Goal: Information Seeking & Learning: Find specific fact

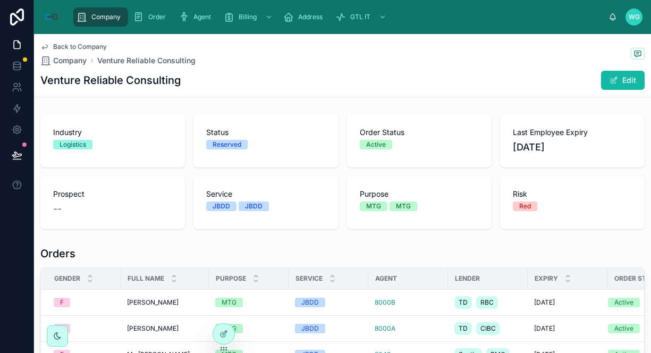
drag, startPoint x: 0, startPoint y: 0, endPoint x: 68, endPoint y: 53, distance: 86.3
click at [68, 53] on div "Back to Company Company Venture Reliable Consulting" at bounding box center [117, 54] width 155 height 23
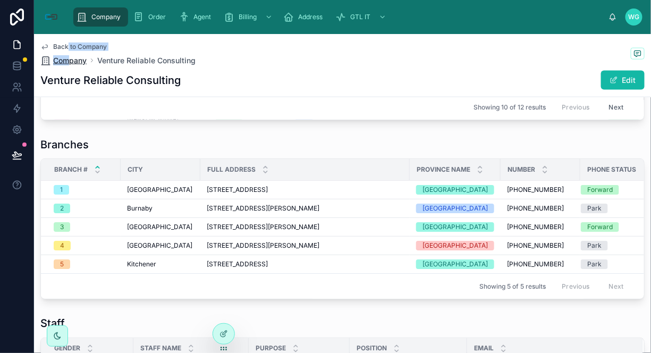
click at [68, 55] on span "Company" at bounding box center [69, 60] width 33 height 11
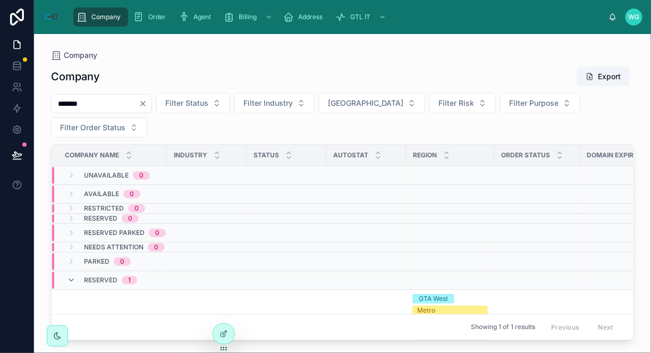
click at [139, 104] on input "*******" at bounding box center [95, 103] width 87 height 15
type input "*"
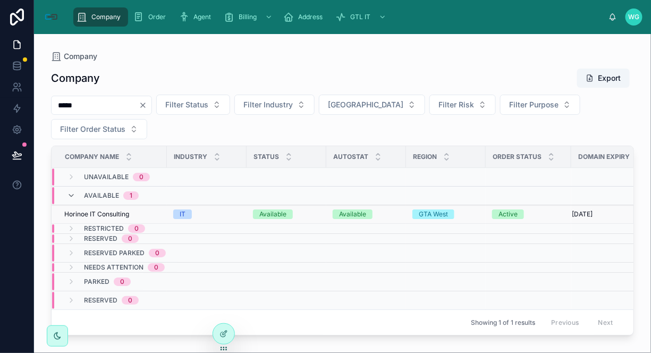
type input "*****"
click at [102, 217] on span "Horinoe IT Consulting" at bounding box center [96, 214] width 65 height 9
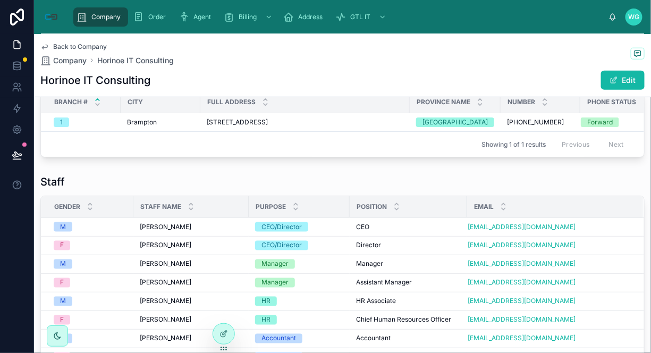
scroll to position [365, 0]
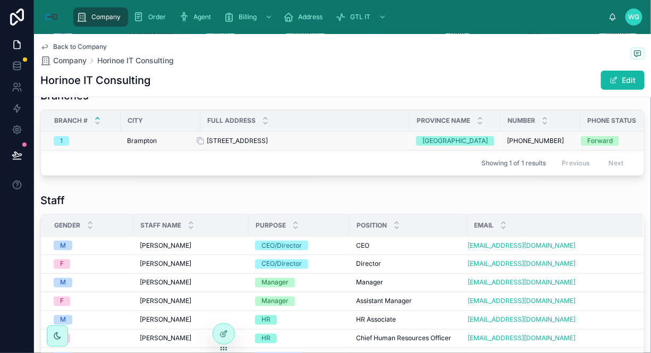
drag, startPoint x: 204, startPoint y: 151, endPoint x: 398, endPoint y: 147, distance: 193.5
click at [398, 147] on td "[STREET_ADDRESS][GEOGRAPHIC_DATA][STREET_ADDRESS]" at bounding box center [304, 141] width 209 height 19
copy span "[STREET_ADDRESS]"
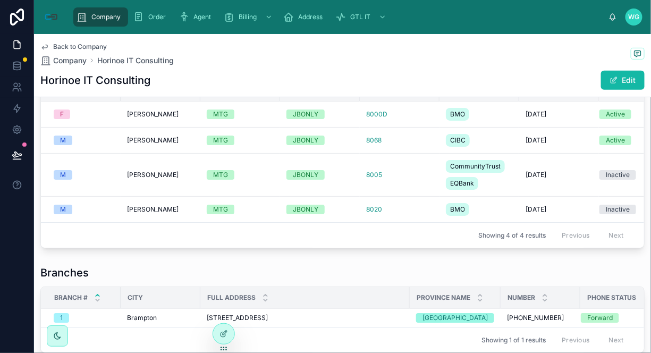
scroll to position [129, 0]
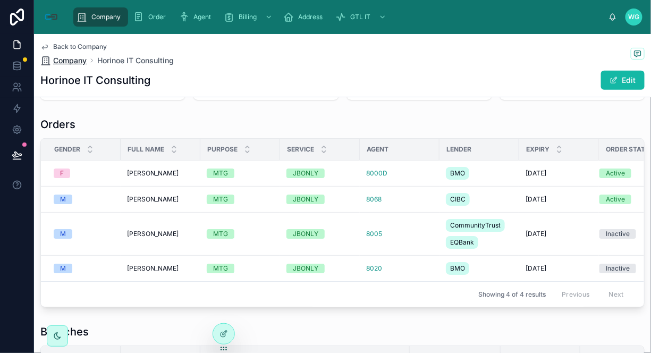
click at [70, 58] on span "Company" at bounding box center [69, 60] width 33 height 11
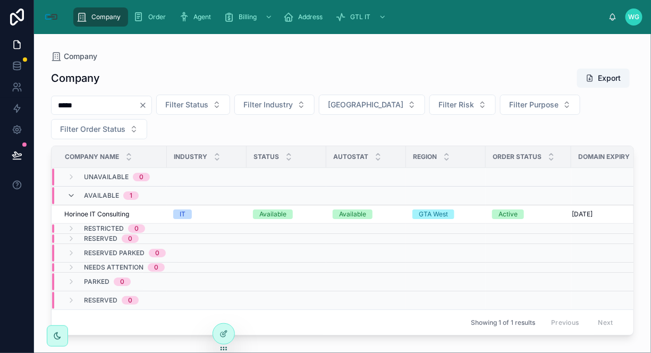
click at [112, 102] on input "*****" at bounding box center [95, 105] width 87 height 15
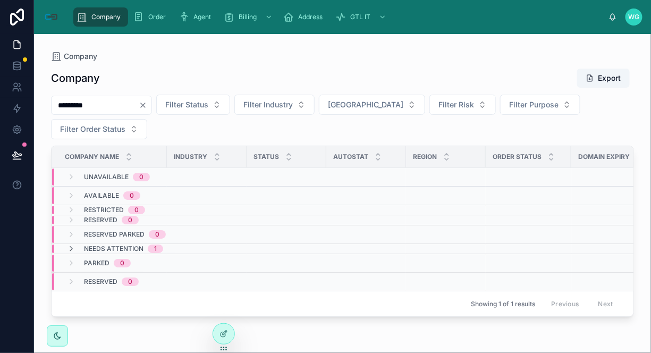
type input "*********"
click at [92, 250] on span "Needs Attention" at bounding box center [114, 249] width 60 height 9
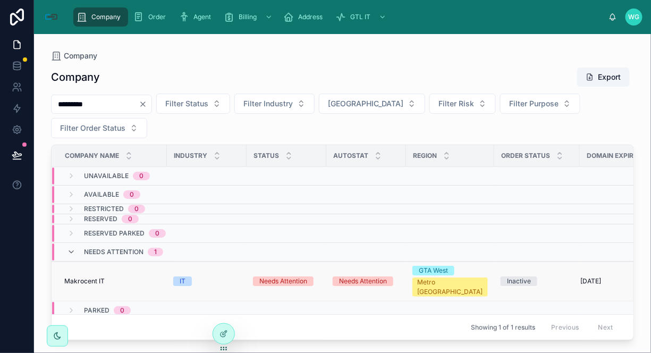
click at [103, 277] on span "Makrocent IT" at bounding box center [84, 281] width 40 height 9
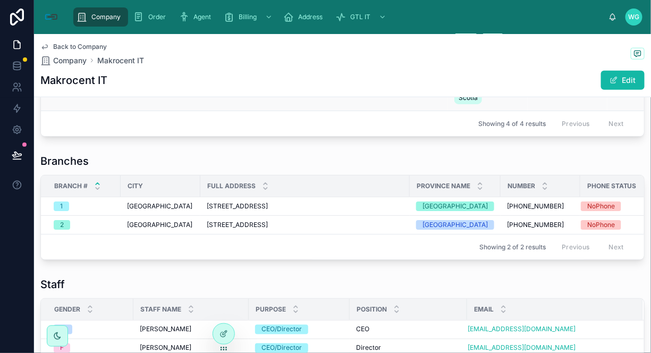
scroll to position [295, 0]
click at [361, 176] on div "Branches Branch # City Full Address Province Name Number Phone Status [GEOGRAPH…" at bounding box center [342, 206] width 604 height 106
drag, startPoint x: 196, startPoint y: 209, endPoint x: 388, endPoint y: 211, distance: 192.4
click at [388, 211] on tr "1 Mississauga [STREET_ADDRESS] [STREET_ADDRESS] [PHONE_NUMBER] [PHONE_NUMBER] N…" at bounding box center [352, 206] width 622 height 19
copy tr "[STREET_ADDRESS]"
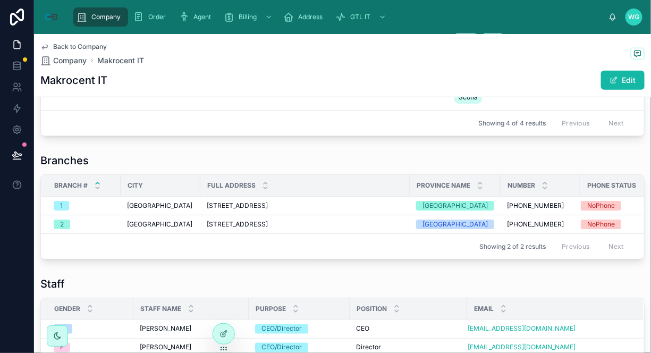
drag, startPoint x: 431, startPoint y: 161, endPoint x: 419, endPoint y: 157, distance: 12.8
click at [431, 161] on div "Branches" at bounding box center [342, 160] width 604 height 15
click at [150, 64] on div "Back to Company Company Makrocent IT" at bounding box center [342, 54] width 604 height 23
click at [149, 72] on div "Makrocent IT Edit" at bounding box center [342, 80] width 604 height 20
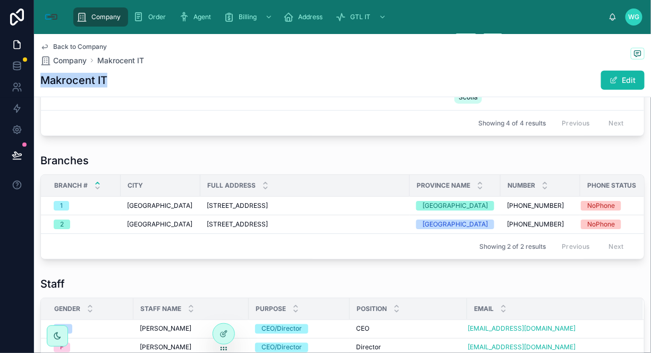
click at [149, 72] on div "Makrocent IT Edit" at bounding box center [342, 80] width 604 height 20
copy div "Makrocent IT"
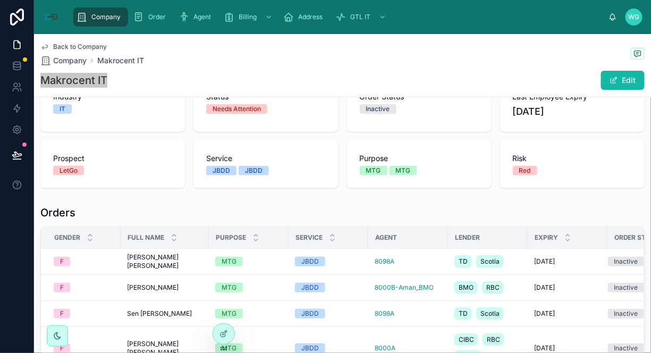
scroll to position [118, 0]
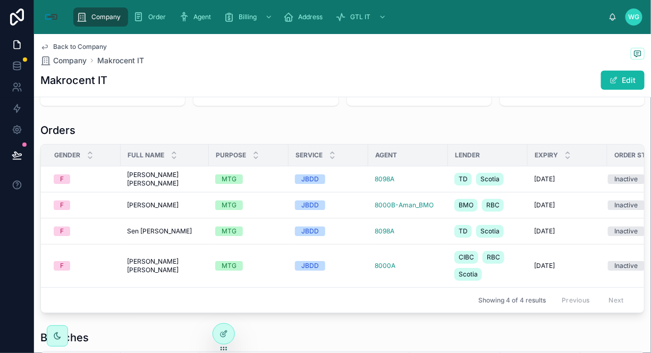
click at [447, 130] on div "Orders" at bounding box center [342, 130] width 604 height 15
click at [160, 207] on span "[PERSON_NAME]" at bounding box center [153, 205] width 52 height 9
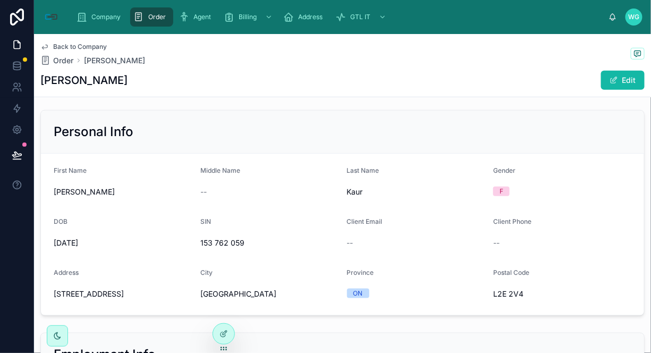
scroll to position [236, 0]
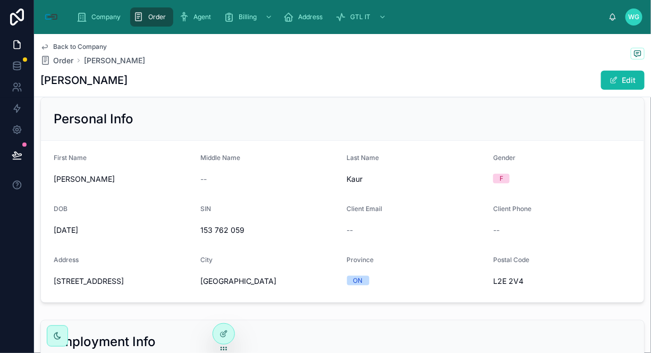
click at [141, 82] on div "[PERSON_NAME] Edit" at bounding box center [342, 80] width 604 height 20
copy div "[PERSON_NAME]"
click at [434, 161] on div "Last Name" at bounding box center [416, 160] width 138 height 13
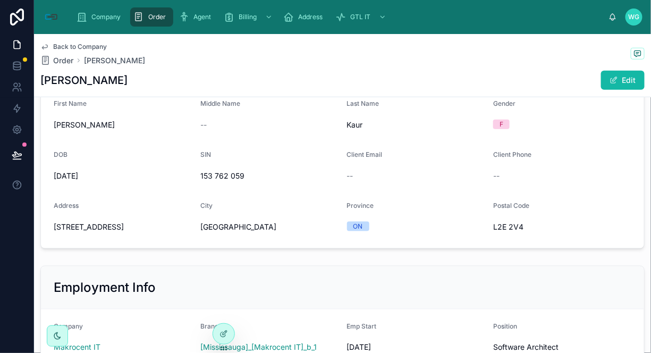
scroll to position [354, 0]
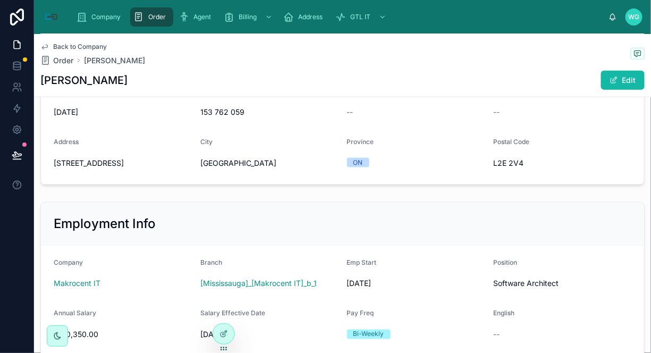
click at [120, 169] on div "[STREET_ADDRESS]" at bounding box center [123, 163] width 138 height 17
copy span "[STREET_ADDRESS]"
click at [428, 156] on div "ON" at bounding box center [416, 163] width 138 height 16
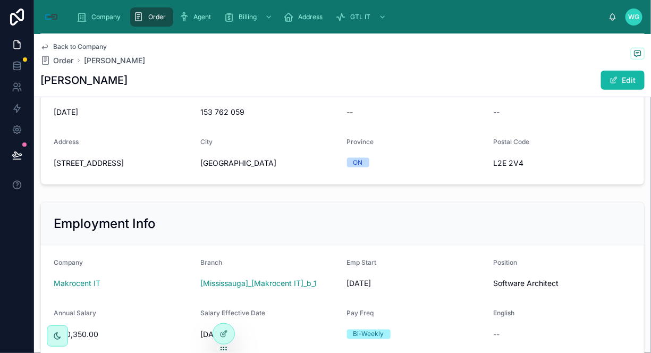
click at [262, 166] on span "[GEOGRAPHIC_DATA]" at bounding box center [269, 163] width 138 height 11
copy span "[GEOGRAPHIC_DATA]"
click at [262, 166] on span "[GEOGRAPHIC_DATA]" at bounding box center [269, 163] width 138 height 11
click at [516, 165] on span "L2E 2V4" at bounding box center [562, 163] width 138 height 11
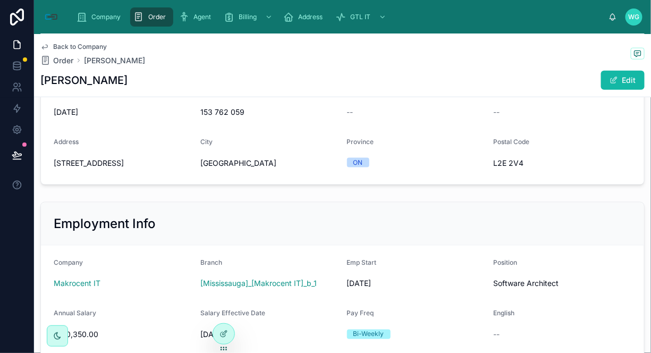
click at [516, 165] on span "L2E 2V4" at bounding box center [562, 163] width 138 height 11
copy span "L2E 2V4"
click at [516, 165] on span "L2E 2V4" at bounding box center [562, 163] width 138 height 11
click at [482, 162] on form "First Name [PERSON_NAME] Middle Name -- Last Name [PERSON_NAME] Gender [DEMOGRA…" at bounding box center [342, 104] width 603 height 162
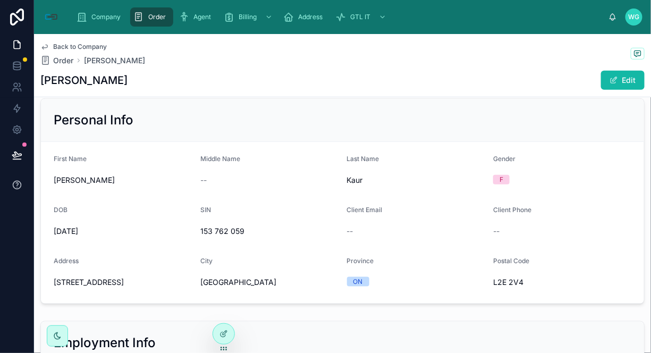
scroll to position [236, 0]
click at [437, 199] on form "First Name [PERSON_NAME] Middle Name -- Last Name [PERSON_NAME] Gender [DEMOGRA…" at bounding box center [342, 222] width 603 height 162
click at [216, 229] on span "153 762 059" at bounding box center [269, 230] width 138 height 11
copy span "153 762 059"
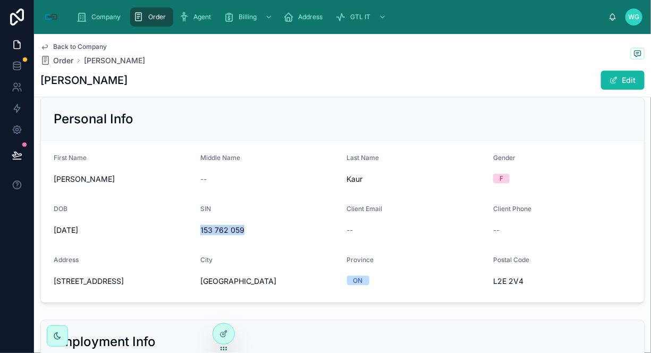
click at [216, 229] on span "153 762 059" at bounding box center [269, 230] width 138 height 11
click at [434, 213] on div "Client Email" at bounding box center [416, 211] width 138 height 13
click at [229, 228] on span "153 762 059" at bounding box center [269, 230] width 138 height 11
click at [90, 219] on div "DOB [DEMOGRAPHIC_DATA]" at bounding box center [123, 222] width 138 height 34
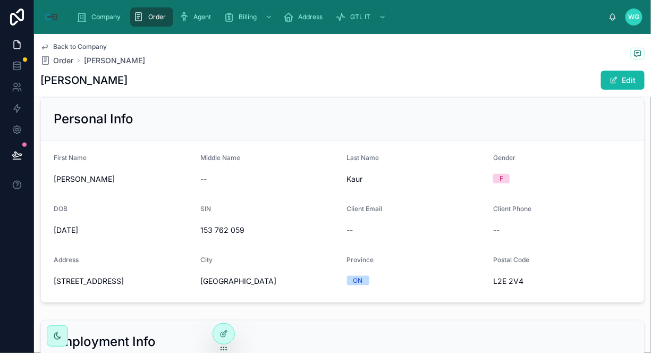
click at [82, 228] on span "[DATE]" at bounding box center [123, 230] width 138 height 11
copy span "[DATE]"
click at [405, 188] on form "First Name [PERSON_NAME] Middle Name -- Last Name [PERSON_NAME] Gender [DEMOGRA…" at bounding box center [342, 222] width 603 height 162
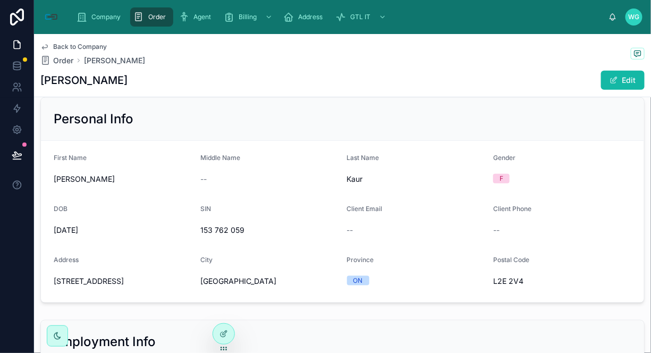
scroll to position [532, 0]
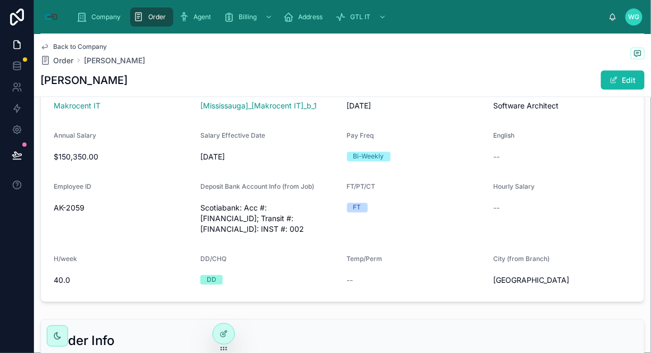
click at [50, 213] on form "Company Makrocent IT Branch [[GEOGRAPHIC_DATA]]_[Makrocent IT]_b_1 Emp Start [D…" at bounding box center [342, 185] width 603 height 234
copy span "AK-2059"
click at [403, 213] on div "FT" at bounding box center [416, 208] width 138 height 16
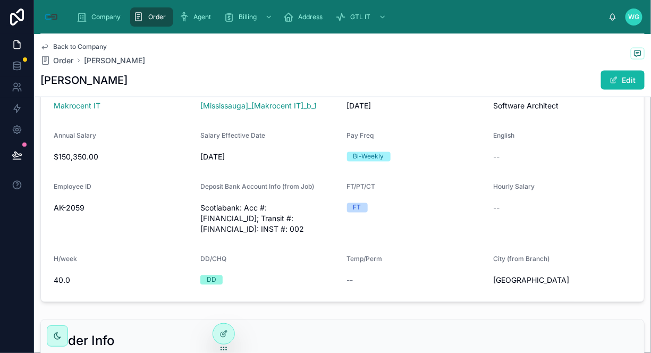
click at [495, 111] on span "Software Architect" at bounding box center [562, 106] width 138 height 11
click at [515, 162] on div "--" at bounding box center [562, 157] width 138 height 11
click at [355, 98] on div "[DATE]" at bounding box center [416, 106] width 138 height 17
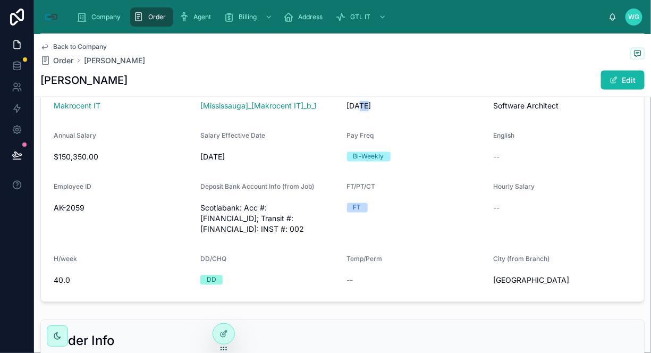
click at [355, 98] on div "[DATE]" at bounding box center [416, 106] width 138 height 17
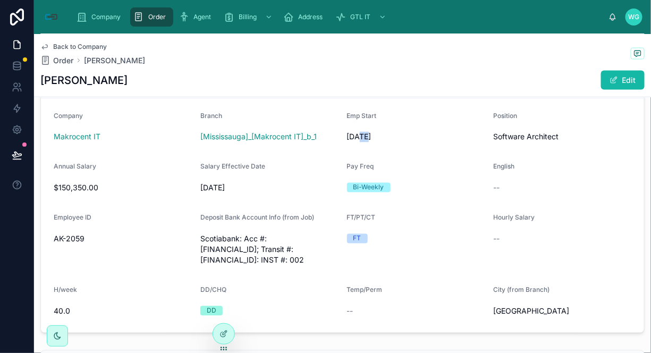
scroll to position [472, 0]
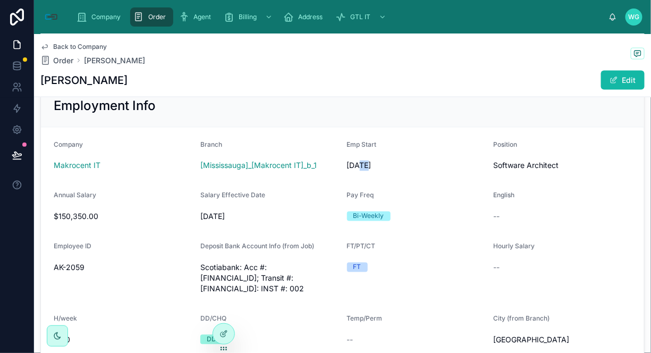
click at [358, 173] on div "[DATE]" at bounding box center [416, 165] width 138 height 17
click at [424, 203] on div "Pay Freq" at bounding box center [416, 197] width 138 height 13
click at [393, 257] on div "FT/PT/CT FT" at bounding box center [416, 269] width 138 height 55
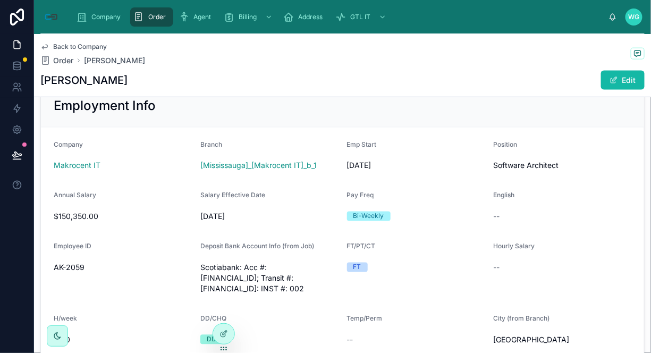
click at [273, 265] on span "Scotiabank: Acc #: [FINANCIAL_ID]; Transit #: [FINANCIAL_ID]: INST #: 002" at bounding box center [269, 279] width 138 height 32
click at [396, 235] on form "Company Makrocent IT Branch [[GEOGRAPHIC_DATA]]_[Makrocent IT]_b_1 Emp Start [D…" at bounding box center [342, 245] width 603 height 234
click at [96, 226] on form "Company Makrocent IT Branch [[GEOGRAPHIC_DATA]]_[Makrocent IT]_b_1 Emp Start [D…" at bounding box center [342, 245] width 603 height 234
click at [96, 224] on form "Company Makrocent IT Branch [[GEOGRAPHIC_DATA]]_[Makrocent IT]_b_1 Emp Start [D…" at bounding box center [342, 245] width 603 height 234
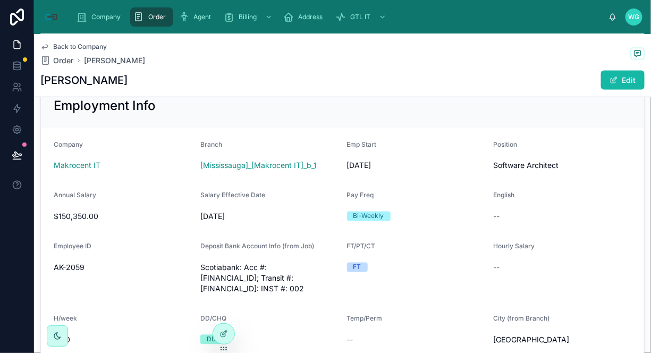
click at [96, 224] on div "$150,350.00" at bounding box center [123, 216] width 138 height 17
click at [84, 218] on span "$150,350.00" at bounding box center [123, 217] width 138 height 11
